Goal: Find specific page/section: Find specific page/section

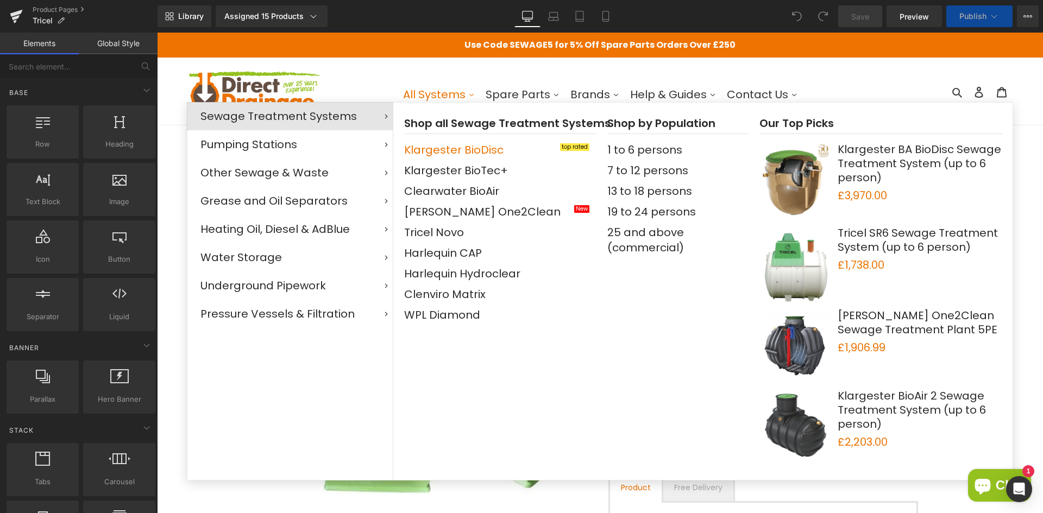
click at [449, 149] on span "Klargester BioDisc" at bounding box center [453, 149] width 99 height 15
click at [447, 149] on span "Klargester BioDisc" at bounding box center [453, 149] width 99 height 15
click at [87, 9] on link "Product Pages" at bounding box center [95, 9] width 125 height 9
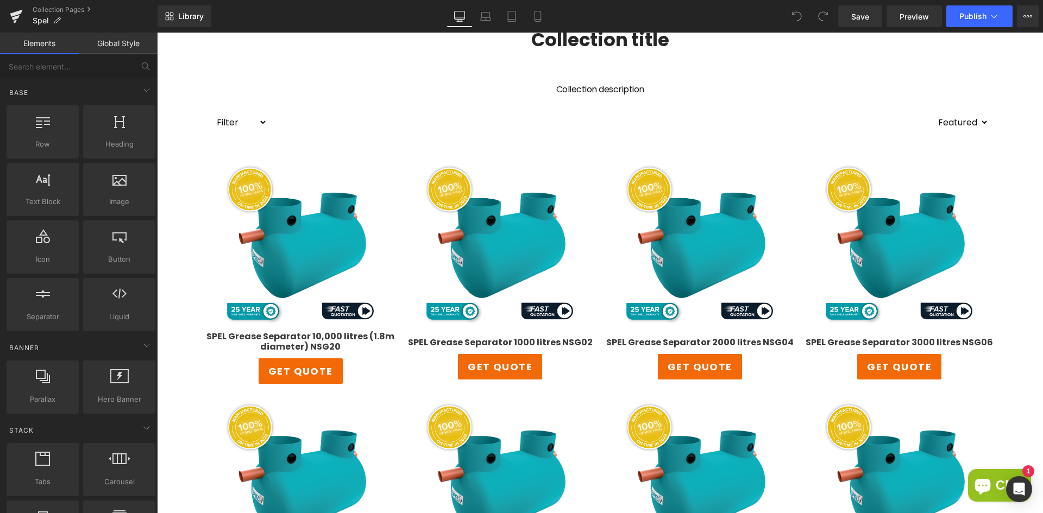
scroll to position [272, 0]
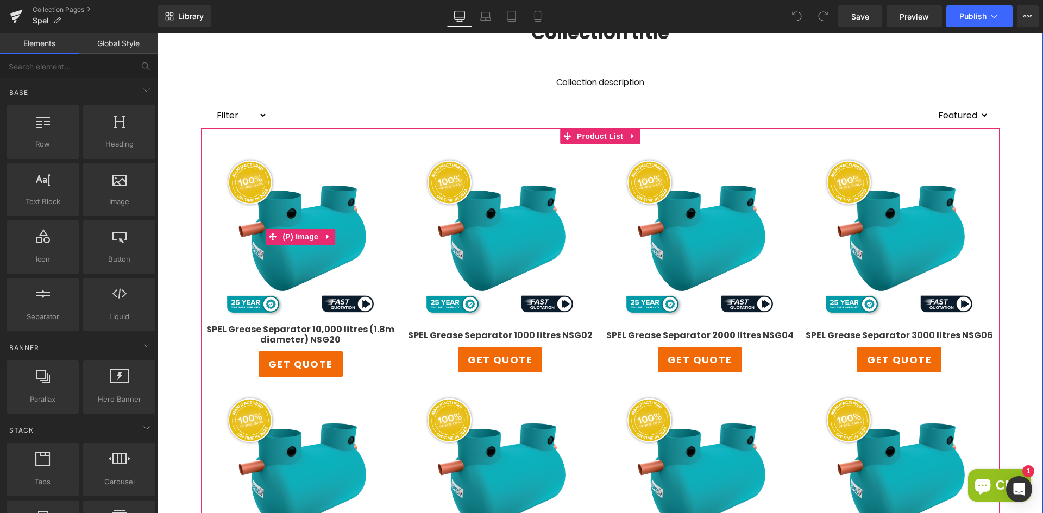
click at [298, 218] on img at bounding box center [301, 235] width 170 height 170
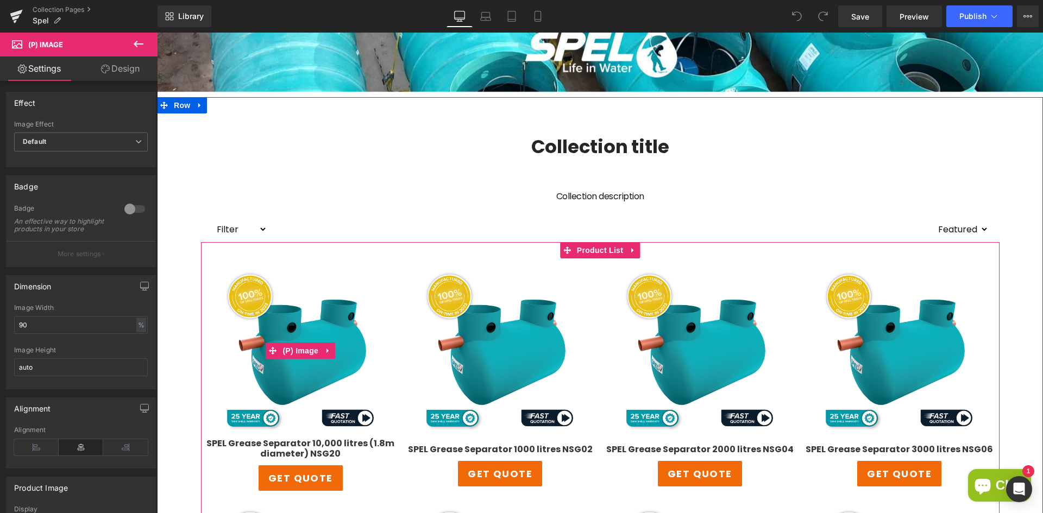
scroll to position [0, 0]
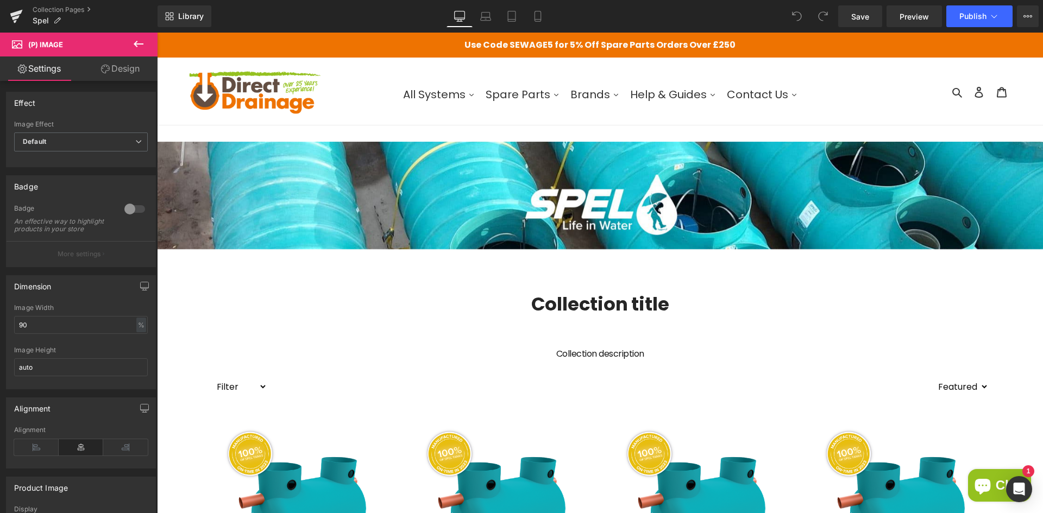
click at [139, 39] on icon at bounding box center [138, 43] width 13 height 13
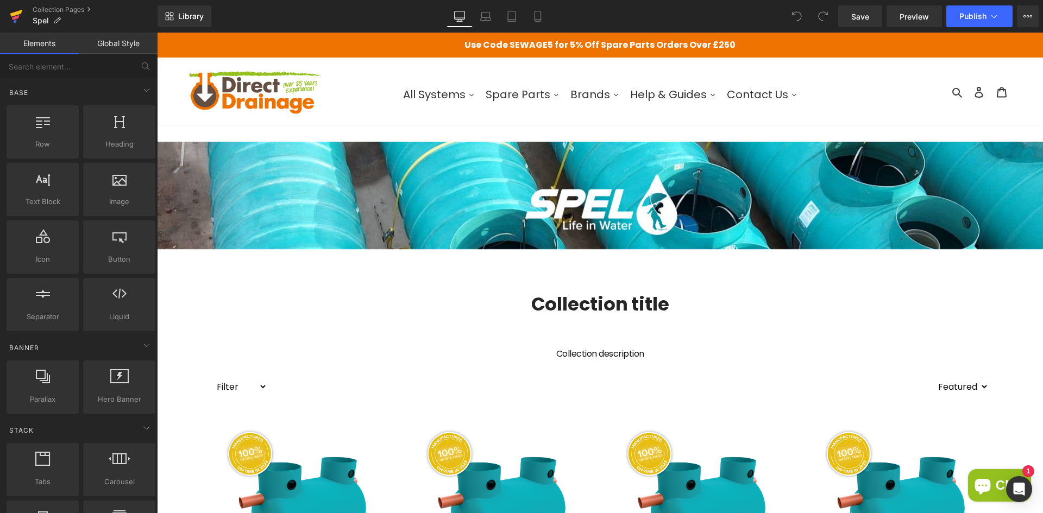
click at [15, 13] on icon at bounding box center [16, 13] width 12 height 7
